Goal: Find specific page/section: Find specific page/section

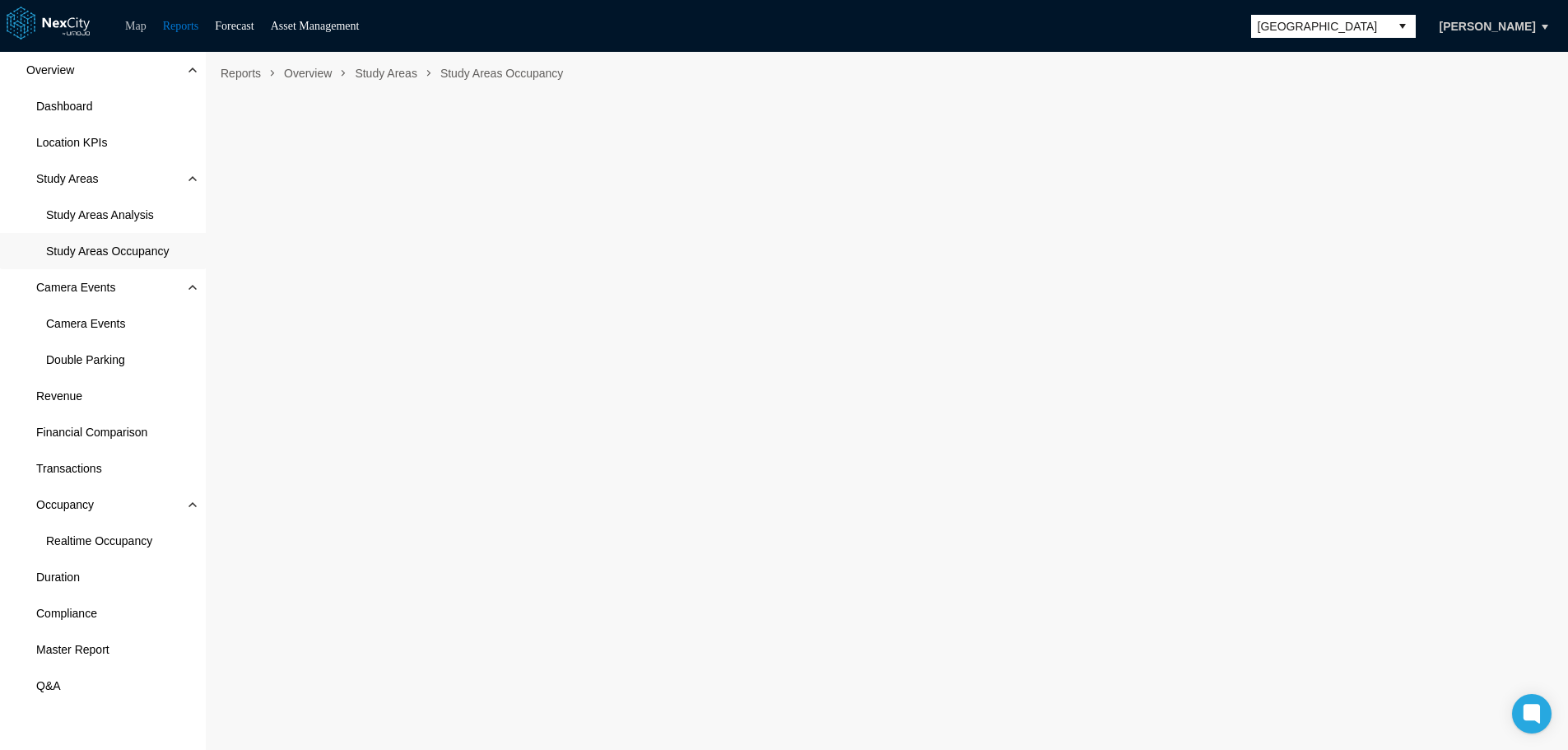
click at [142, 21] on link "Map" at bounding box center [136, 25] width 21 height 13
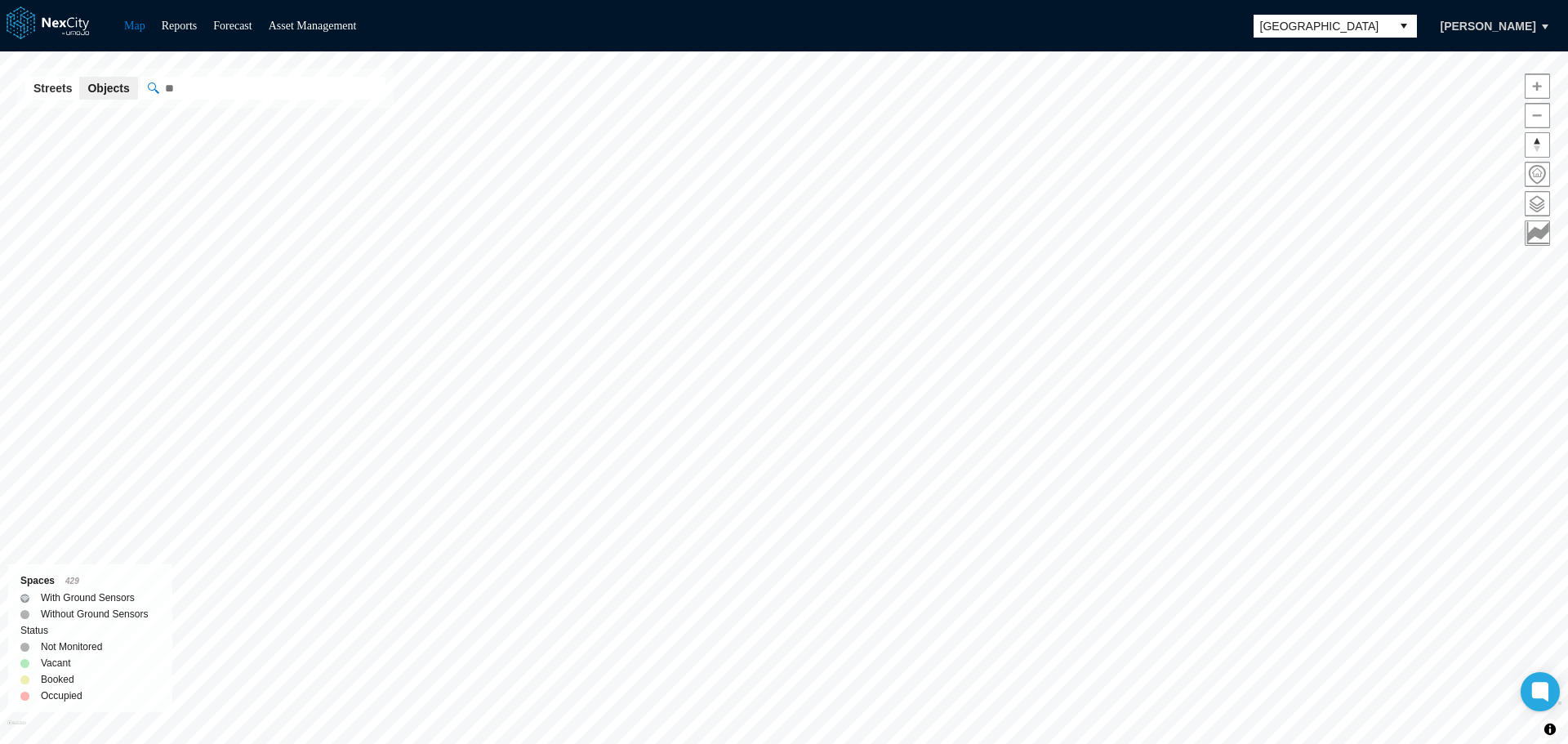
click at [1373, 30] on span "[GEOGRAPHIC_DATA]" at bounding box center [1322, 26] width 124 height 16
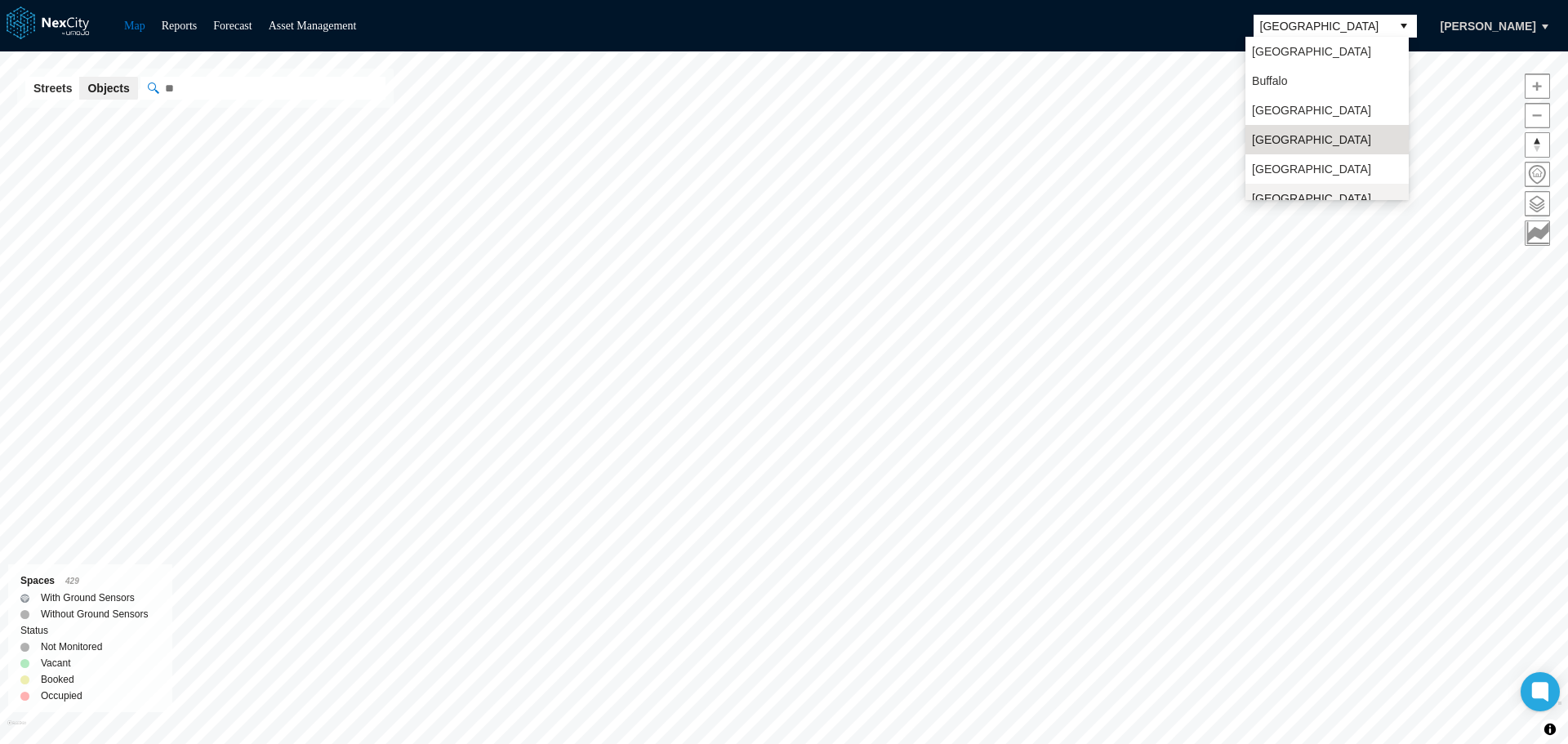
click at [1291, 189] on li "[GEOGRAPHIC_DATA][PERSON_NAME]" at bounding box center [1328, 206] width 164 height 45
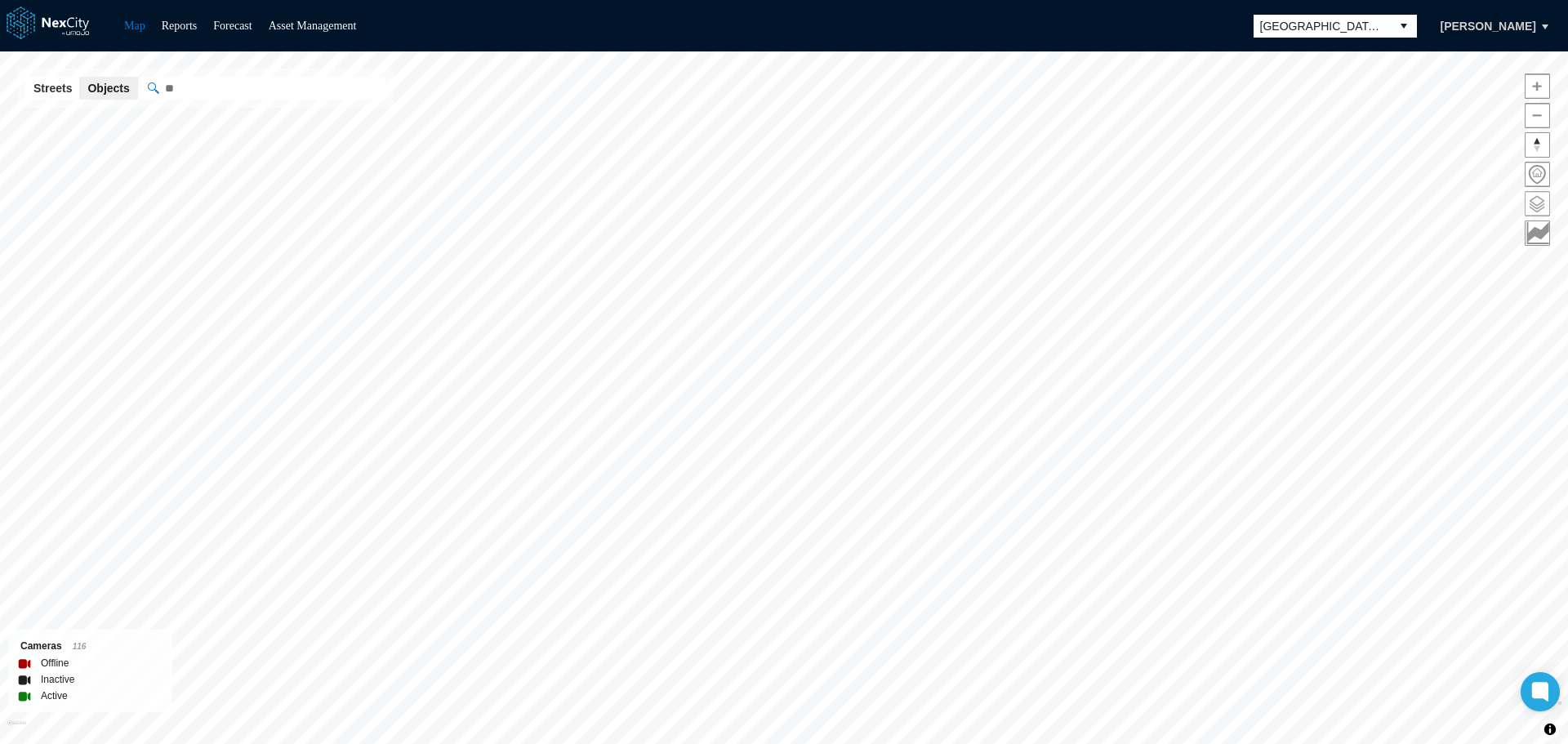
click at [1542, 202] on span at bounding box center [1537, 203] width 24 height 24
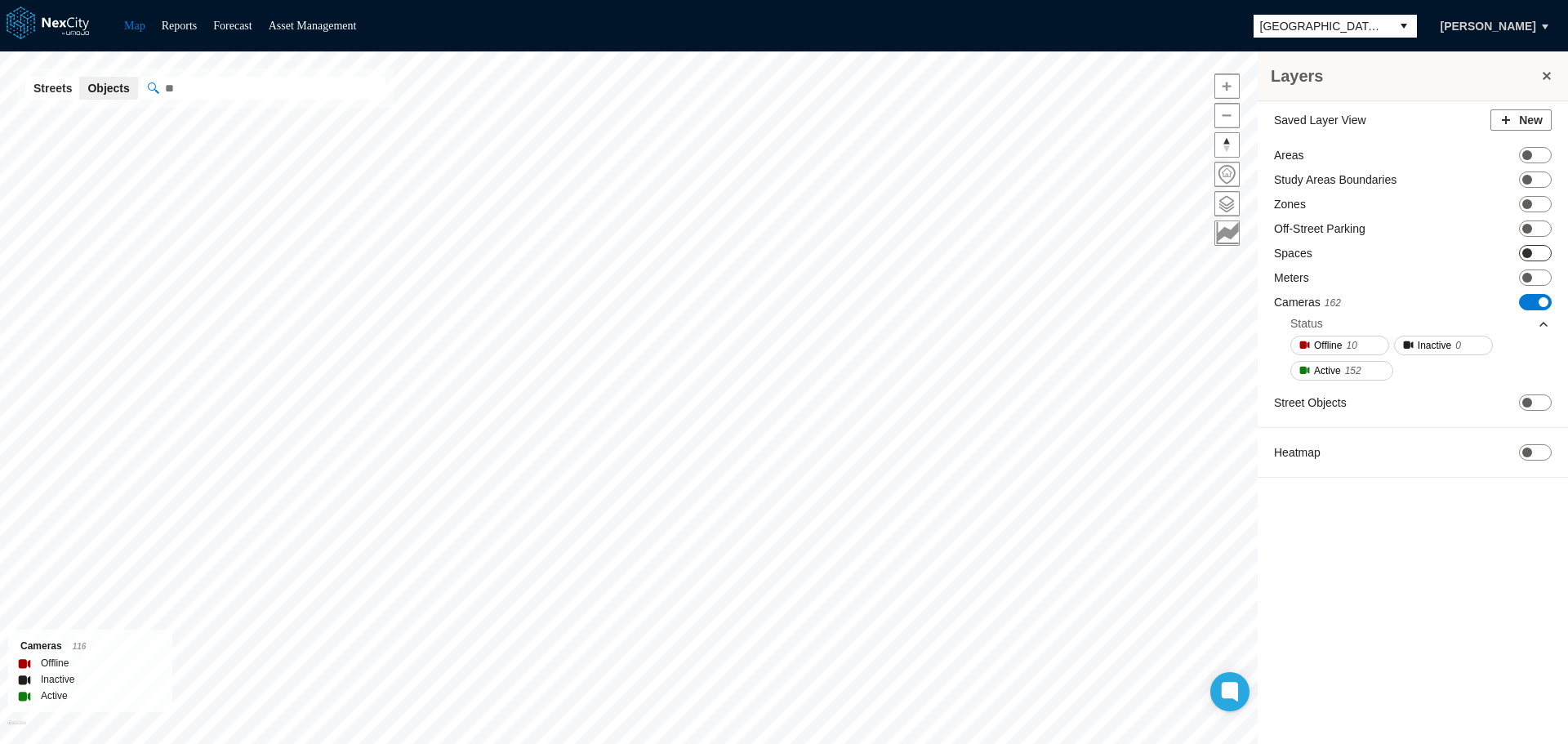
click at [1531, 251] on span at bounding box center [1528, 253] width 10 height 10
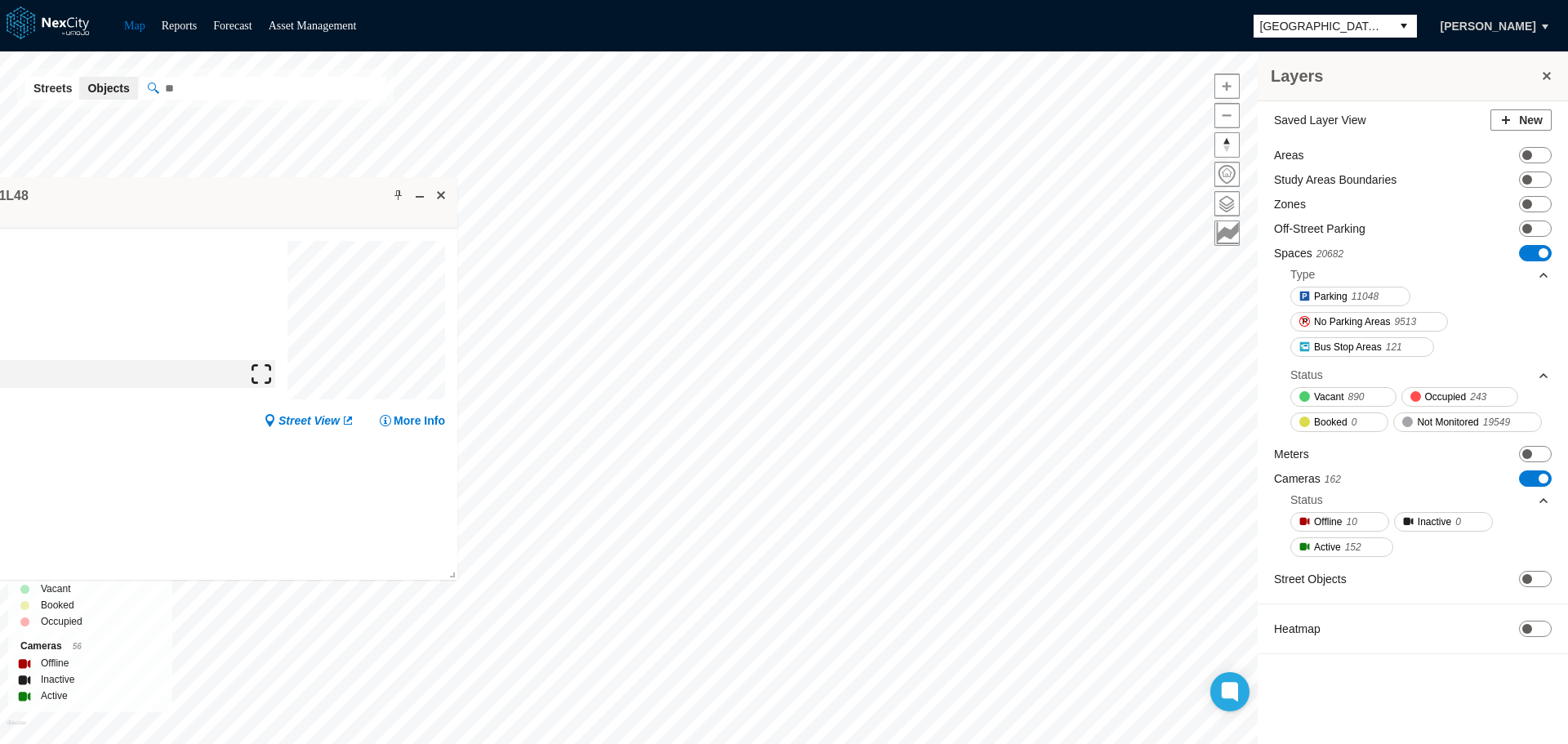
drag, startPoint x: 738, startPoint y: 223, endPoint x: 161, endPoint y: 200, distance: 577.5
click at [156, 199] on div "Camera: 11L48 Offline" at bounding box center [175, 202] width 564 height 51
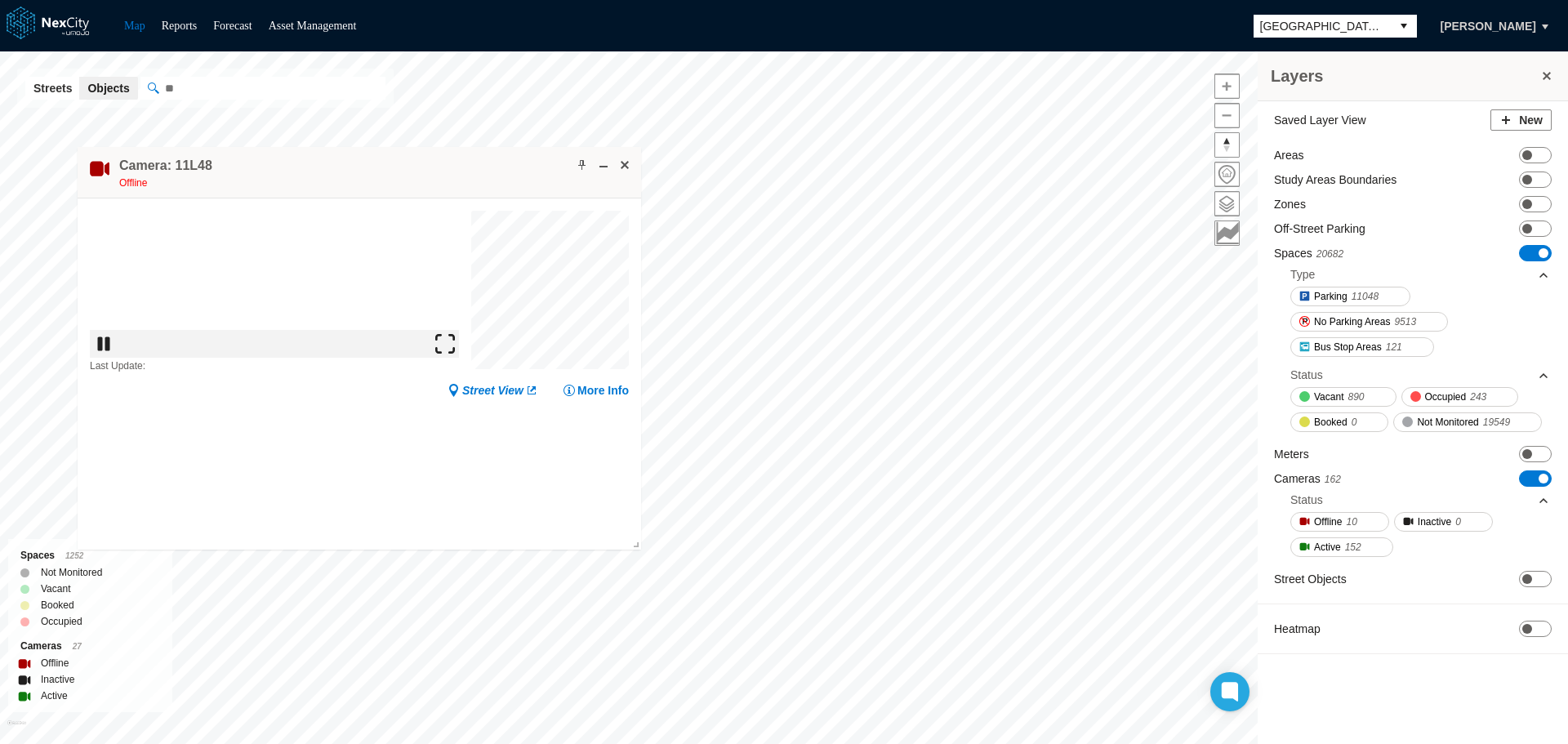
drag, startPoint x: 500, startPoint y: 196, endPoint x: 405, endPoint y: 176, distance: 97.1
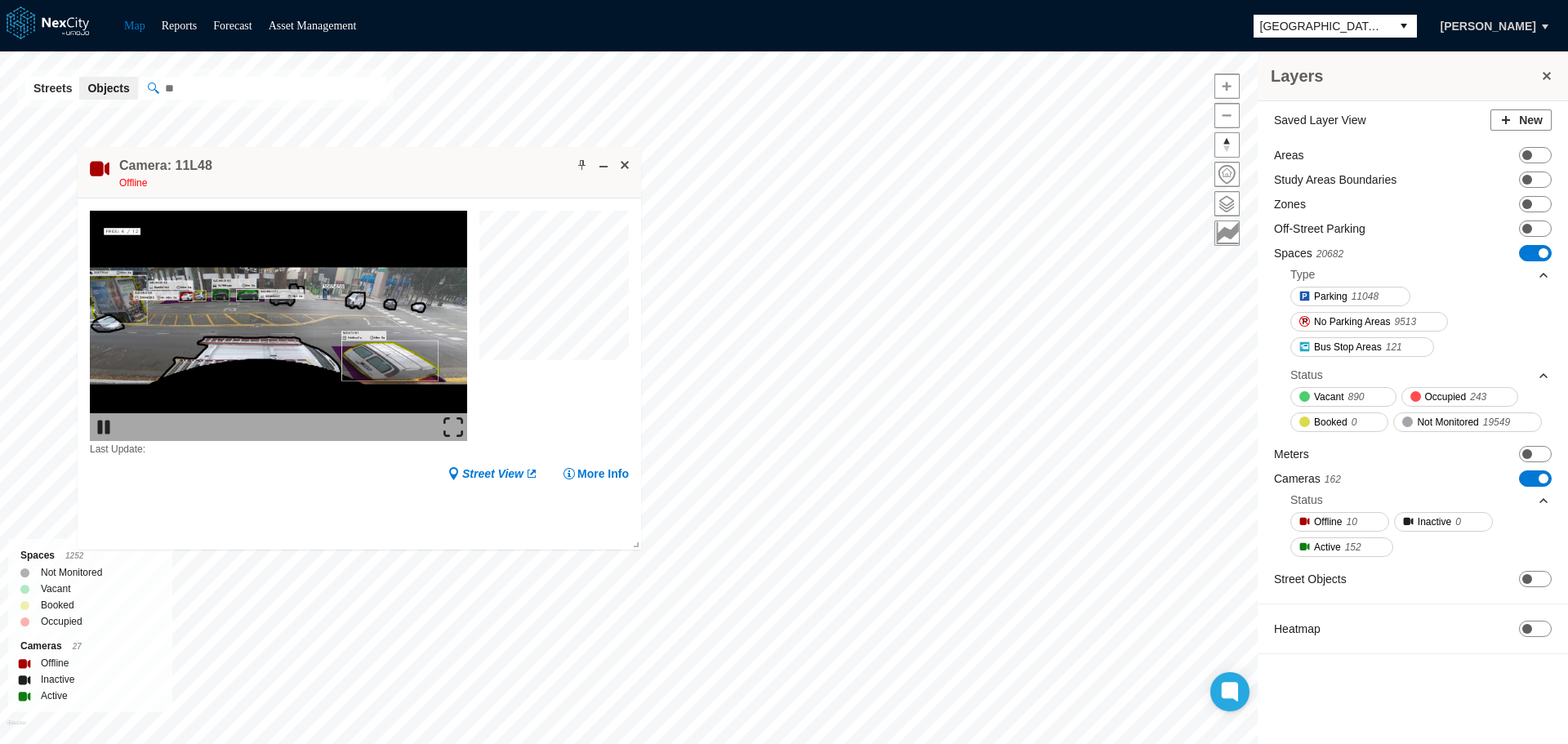
click at [405, 176] on div "Camera: 11L48 Offline" at bounding box center [359, 173] width 564 height 51
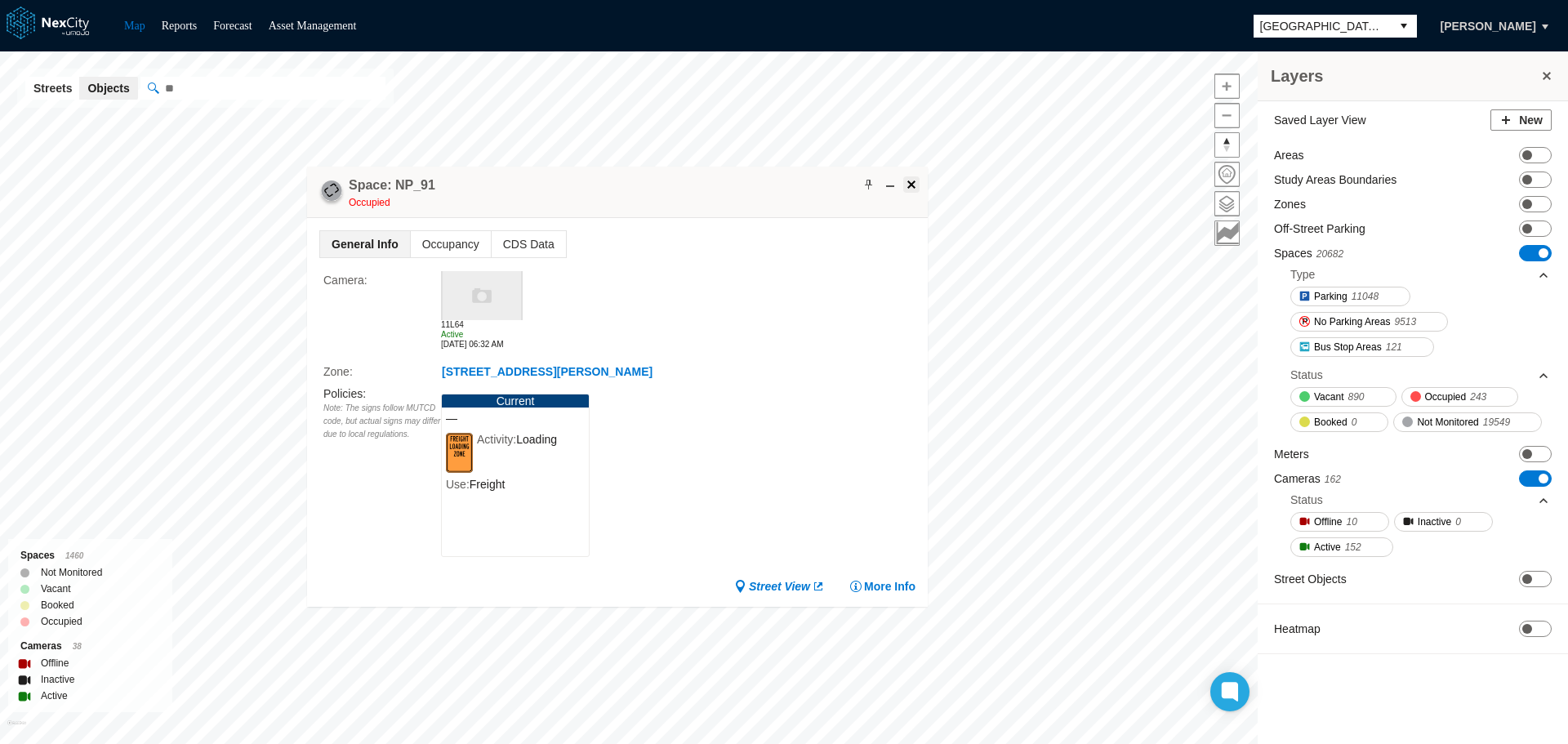
click at [914, 186] on span at bounding box center [912, 185] width 13 height 13
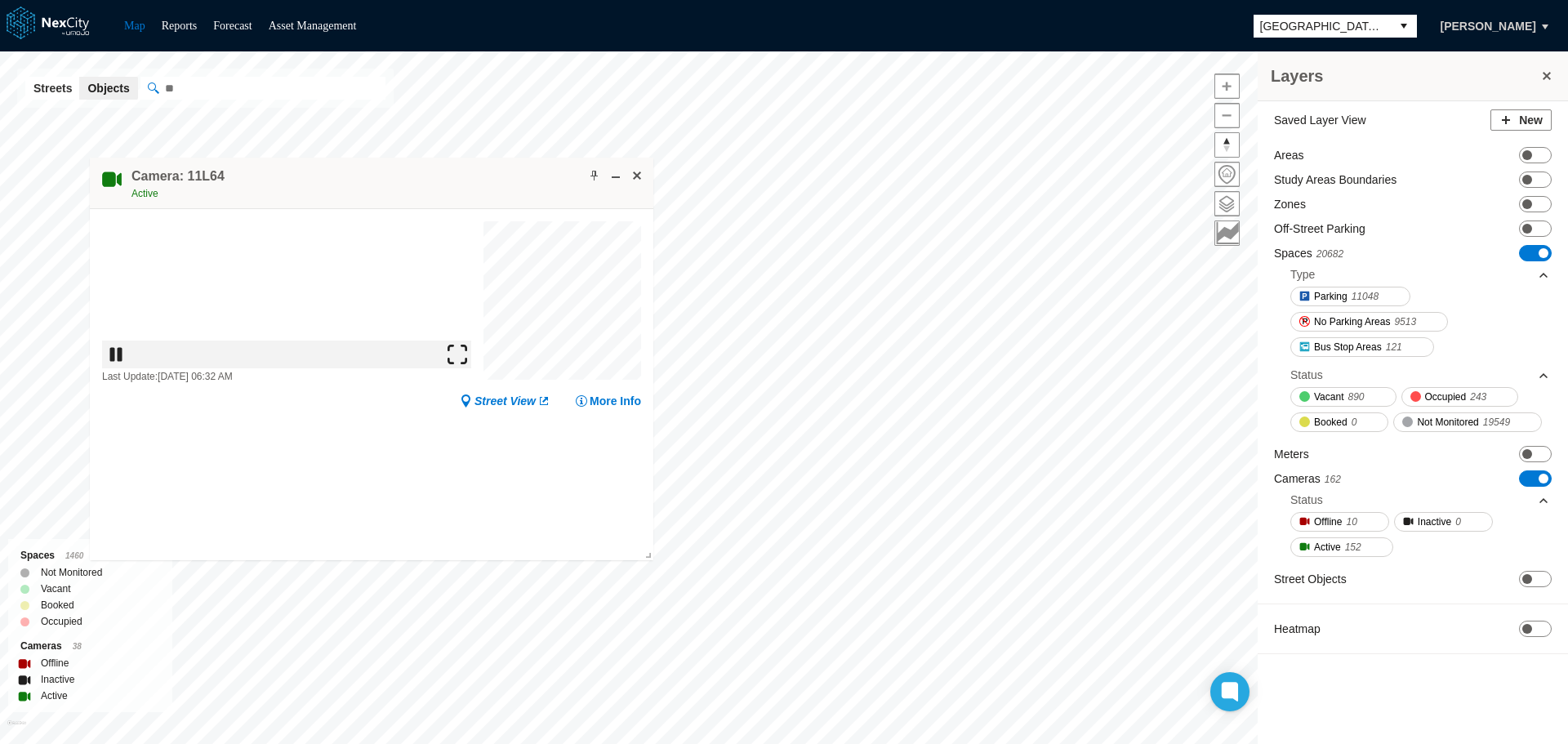
drag, startPoint x: 740, startPoint y: 223, endPoint x: 437, endPoint y: 181, distance: 305.9
click at [437, 181] on div "Camera: 11L64 Active" at bounding box center [371, 183] width 564 height 51
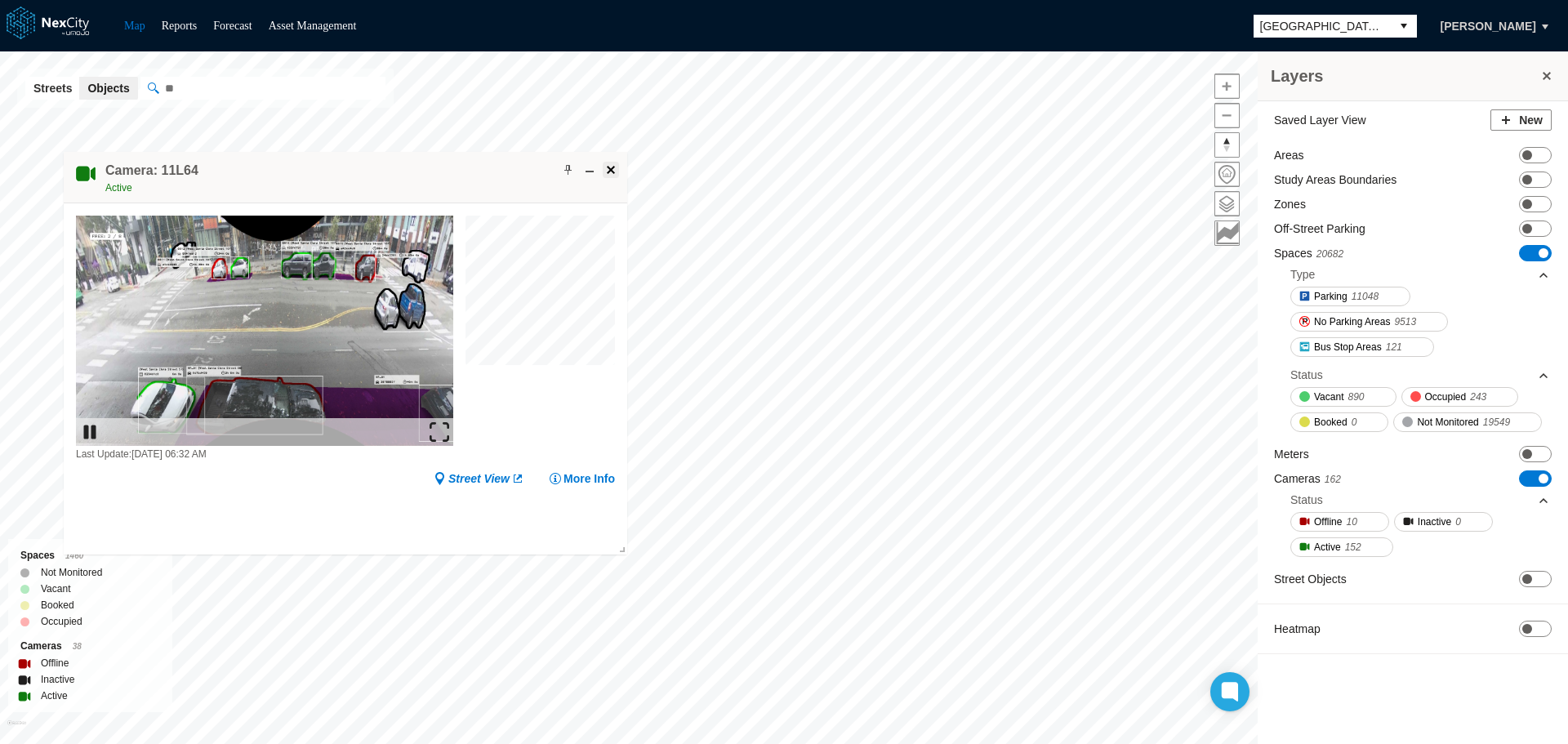
click at [608, 168] on span at bounding box center [611, 171] width 13 height 13
